Goal: Task Accomplishment & Management: Manage account settings

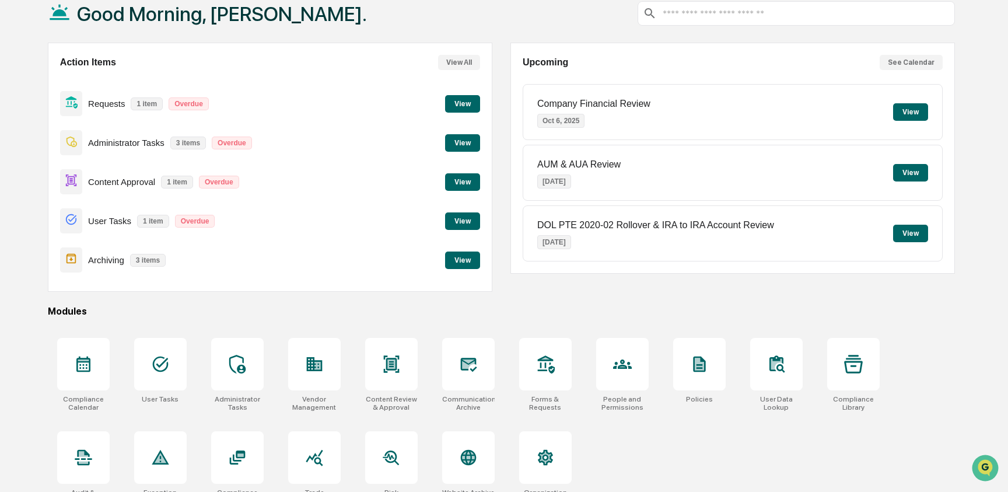
scroll to position [91, 0]
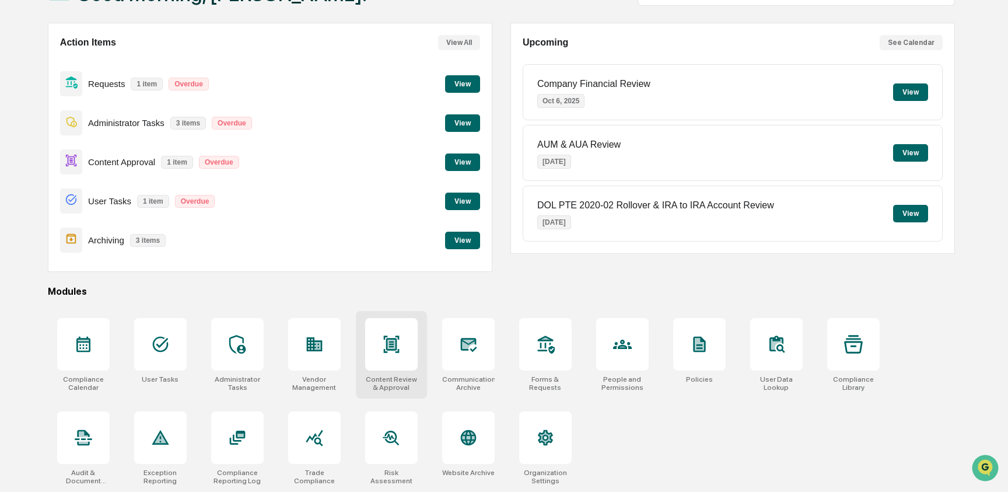
click at [390, 340] on icon at bounding box center [392, 344] width 8 height 9
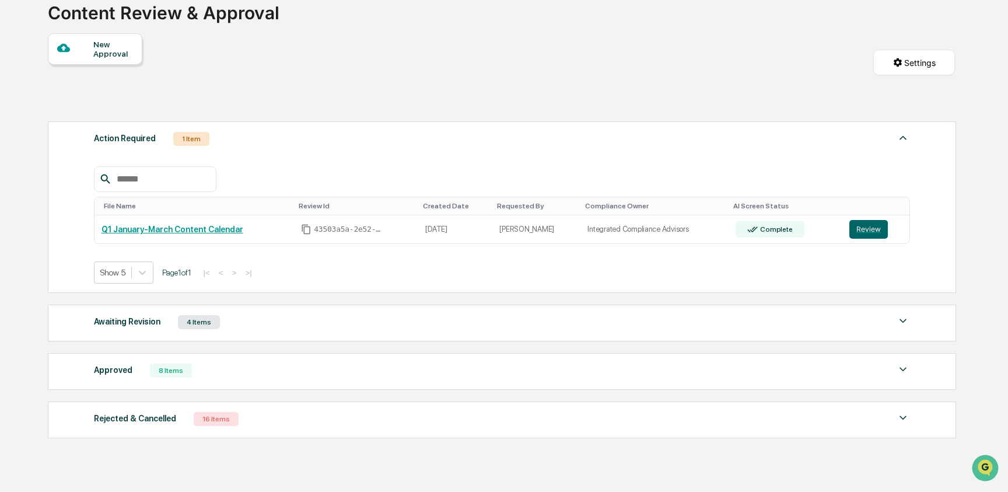
scroll to position [124, 0]
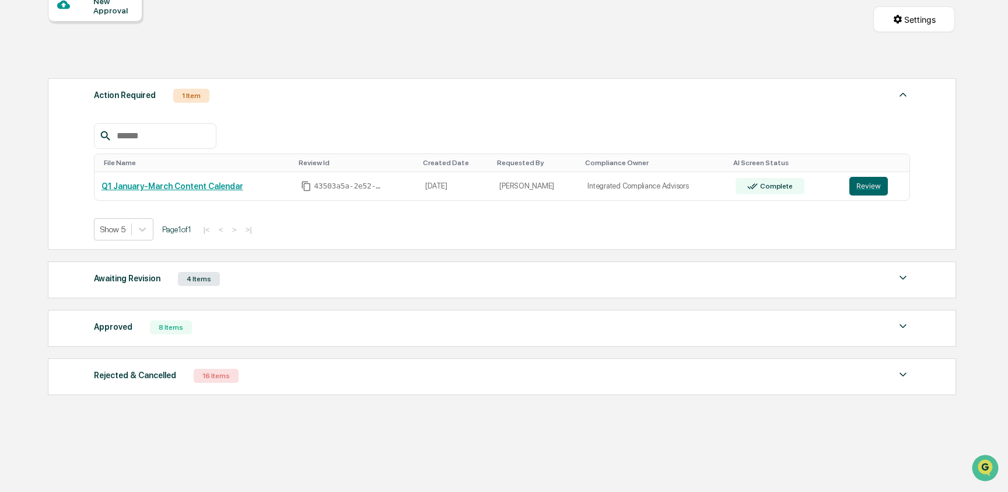
click at [390, 274] on div "Awaiting Revision 4 Items" at bounding box center [502, 279] width 817 height 16
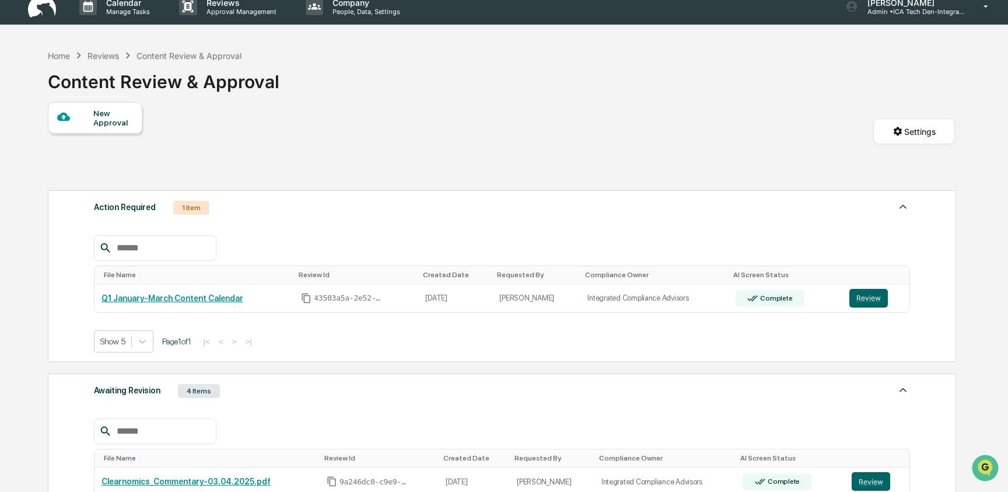
scroll to position [0, 0]
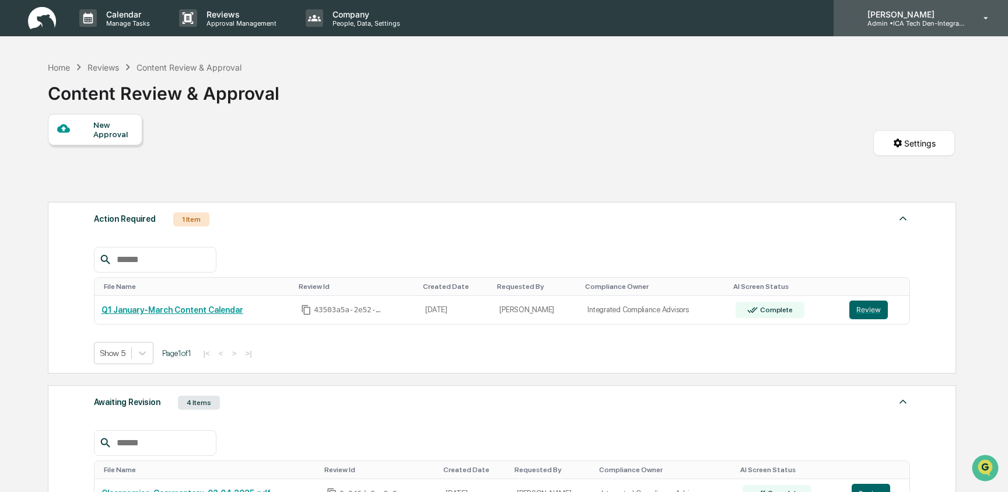
click at [919, 16] on p "[PERSON_NAME]" at bounding box center [912, 14] width 109 height 10
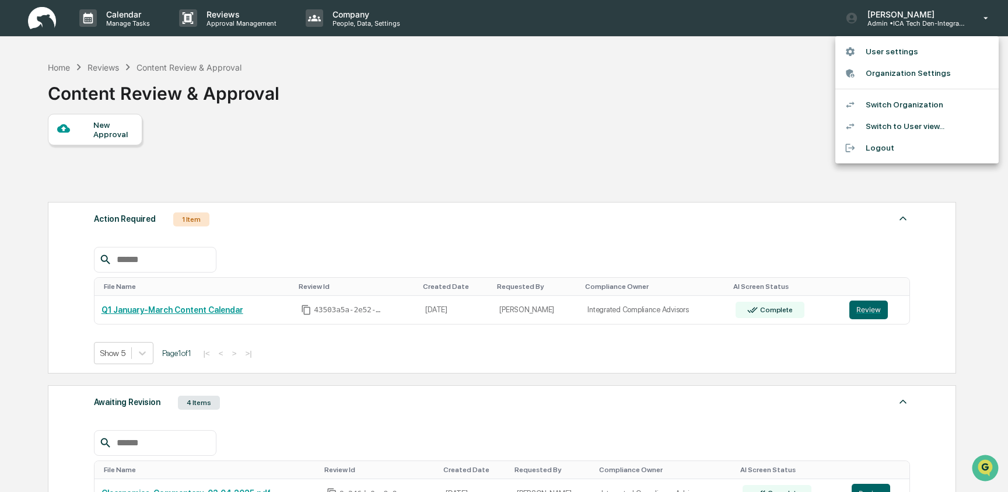
click at [906, 106] on li "Switch Organization" at bounding box center [917, 105] width 163 height 22
